Goal: Entertainment & Leisure: Browse casually

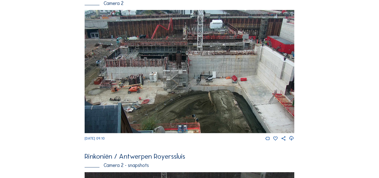
scroll to position [50, 0]
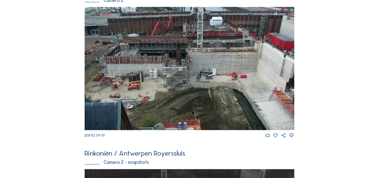
click at [167, 63] on img at bounding box center [190, 68] width 210 height 123
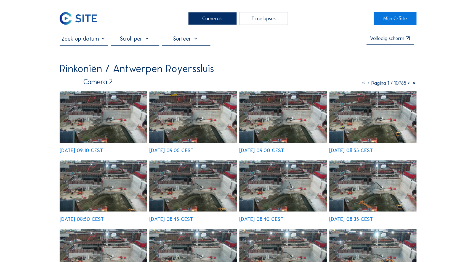
click at [98, 120] on img at bounding box center [103, 116] width 87 height 51
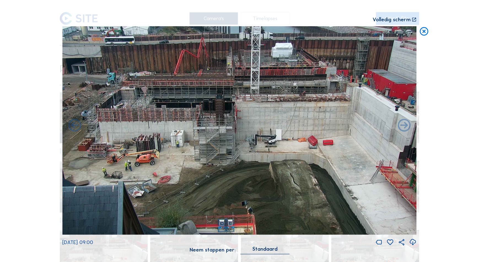
click at [379, 177] on icon at bounding box center [413, 242] width 8 height 9
click at [122, 14] on div "Scroll om door de tijd te reizen | Druk op de 'Alt'-knop + scroll om te Zoomen …" at bounding box center [239, 130] width 355 height 260
click at [379, 29] on icon at bounding box center [424, 31] width 10 height 10
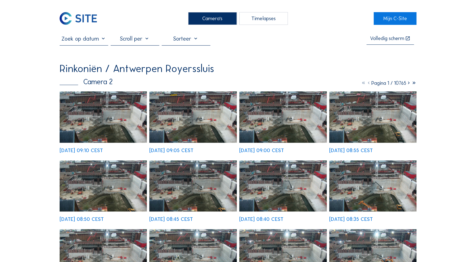
click at [219, 20] on div "Camera's" at bounding box center [212, 18] width 49 height 12
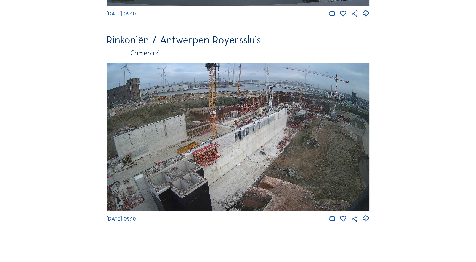
scroll to position [884, 0]
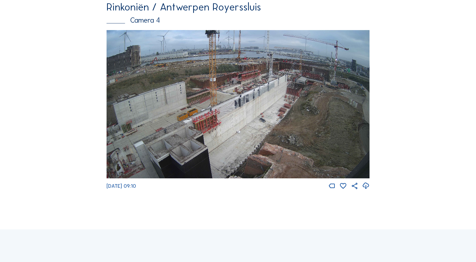
click at [202, 133] on img at bounding box center [237, 104] width 263 height 148
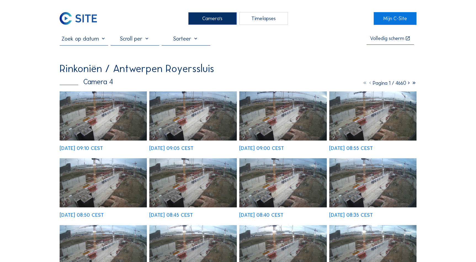
click at [117, 121] on img at bounding box center [103, 115] width 87 height 49
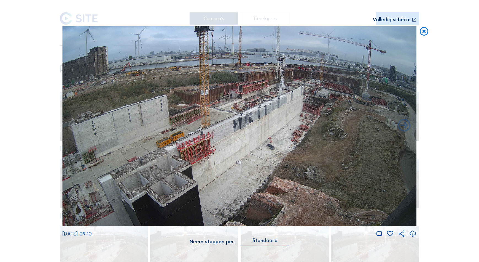
click at [379, 177] on icon at bounding box center [413, 233] width 8 height 9
click at [379, 111] on div "Scroll om door de tijd te reizen | Druk op de 'Alt'-knop + scroll om te Zoomen …" at bounding box center [239, 131] width 479 height 262
click at [229, 17] on div "Scroll om door de tijd te reizen | Druk op de 'Alt'-knop + scroll om te Zoomen …" at bounding box center [193, 19] width 262 height 5
click at [379, 31] on icon at bounding box center [424, 31] width 10 height 10
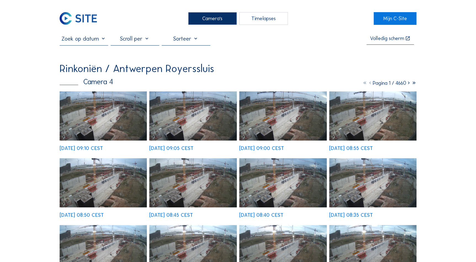
click at [207, 17] on div "Camera's" at bounding box center [212, 18] width 49 height 12
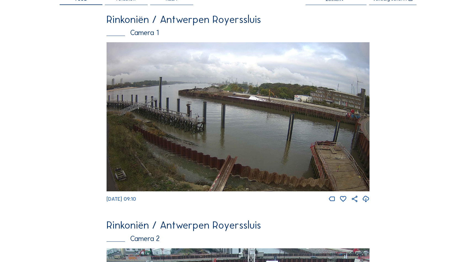
scroll to position [14, 0]
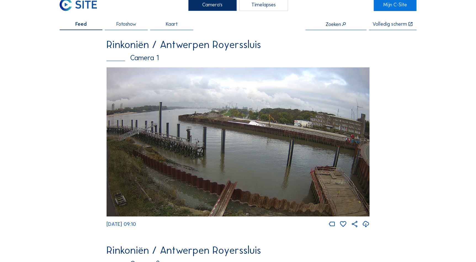
click at [215, 114] on img at bounding box center [237, 141] width 263 height 149
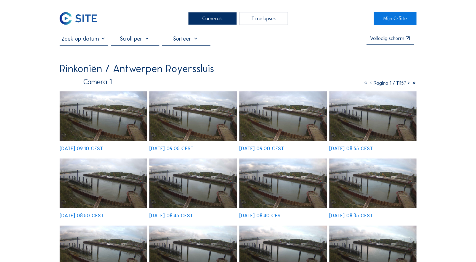
click at [119, 112] on img at bounding box center [103, 115] width 87 height 49
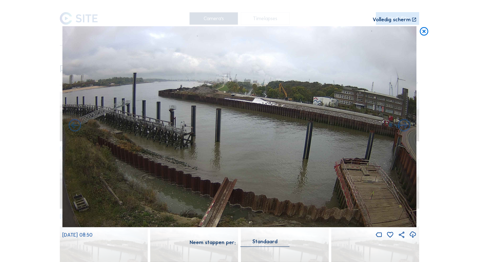
click at [379, 177] on icon at bounding box center [413, 234] width 8 height 9
